Goal: Transaction & Acquisition: Purchase product/service

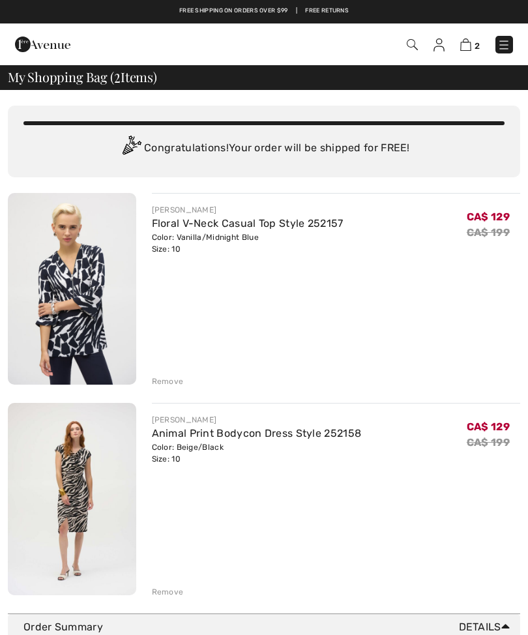
click at [470, 40] on img at bounding box center [465, 44] width 11 height 12
click at [465, 39] on img at bounding box center [465, 44] width 11 height 12
checkbox input "true"
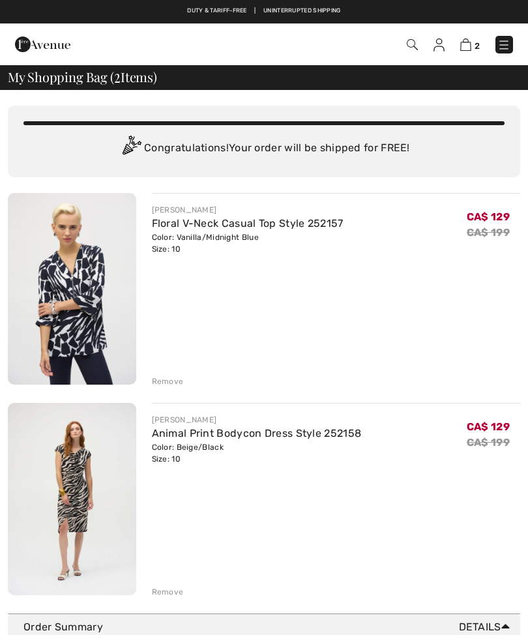
checkbox input "true"
click at [76, 300] on img at bounding box center [72, 289] width 128 height 192
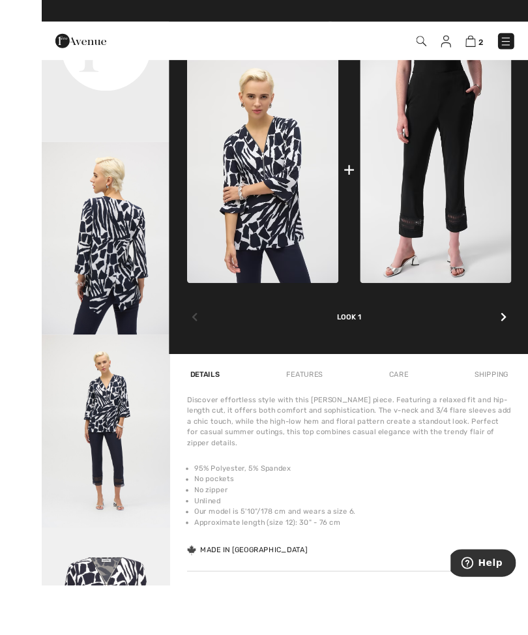
scroll to position [557, 0]
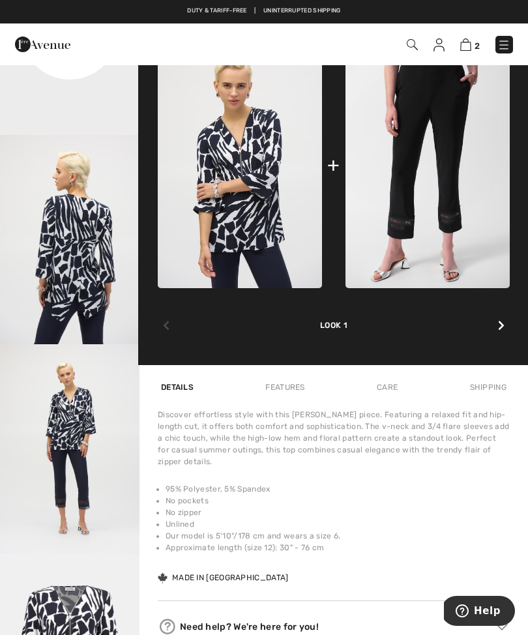
click at [521, 44] on div "2 Checkout" at bounding box center [372, 44] width 302 height 27
click at [501, 39] on img at bounding box center [503, 44] width 13 height 13
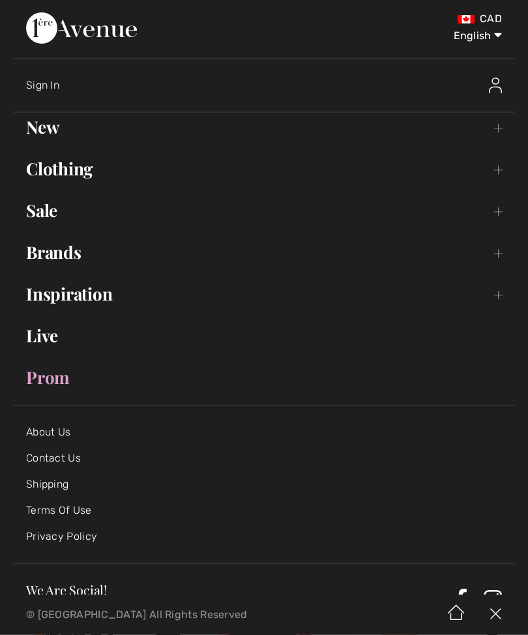
scroll to position [28, 0]
click at [243, 156] on link "Clothing Toggle submenu" at bounding box center [264, 169] width 502 height 29
